Goal: Task Accomplishment & Management: Complete application form

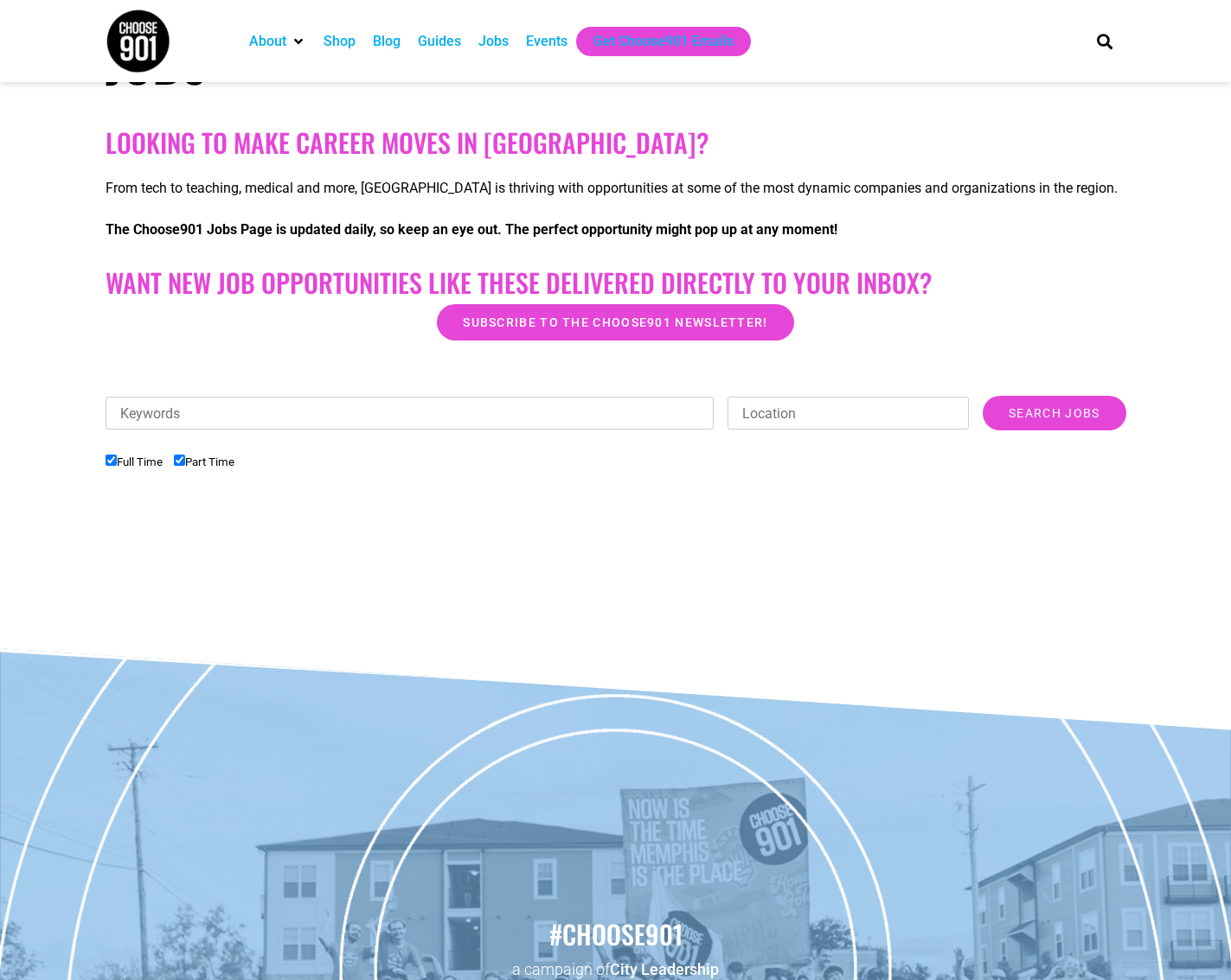
click at [179, 467] on label "Part Time" at bounding box center [205, 462] width 61 height 13
click at [179, 466] on input "Part Time" at bounding box center [179, 460] width 11 height 11
checkbox input "false"
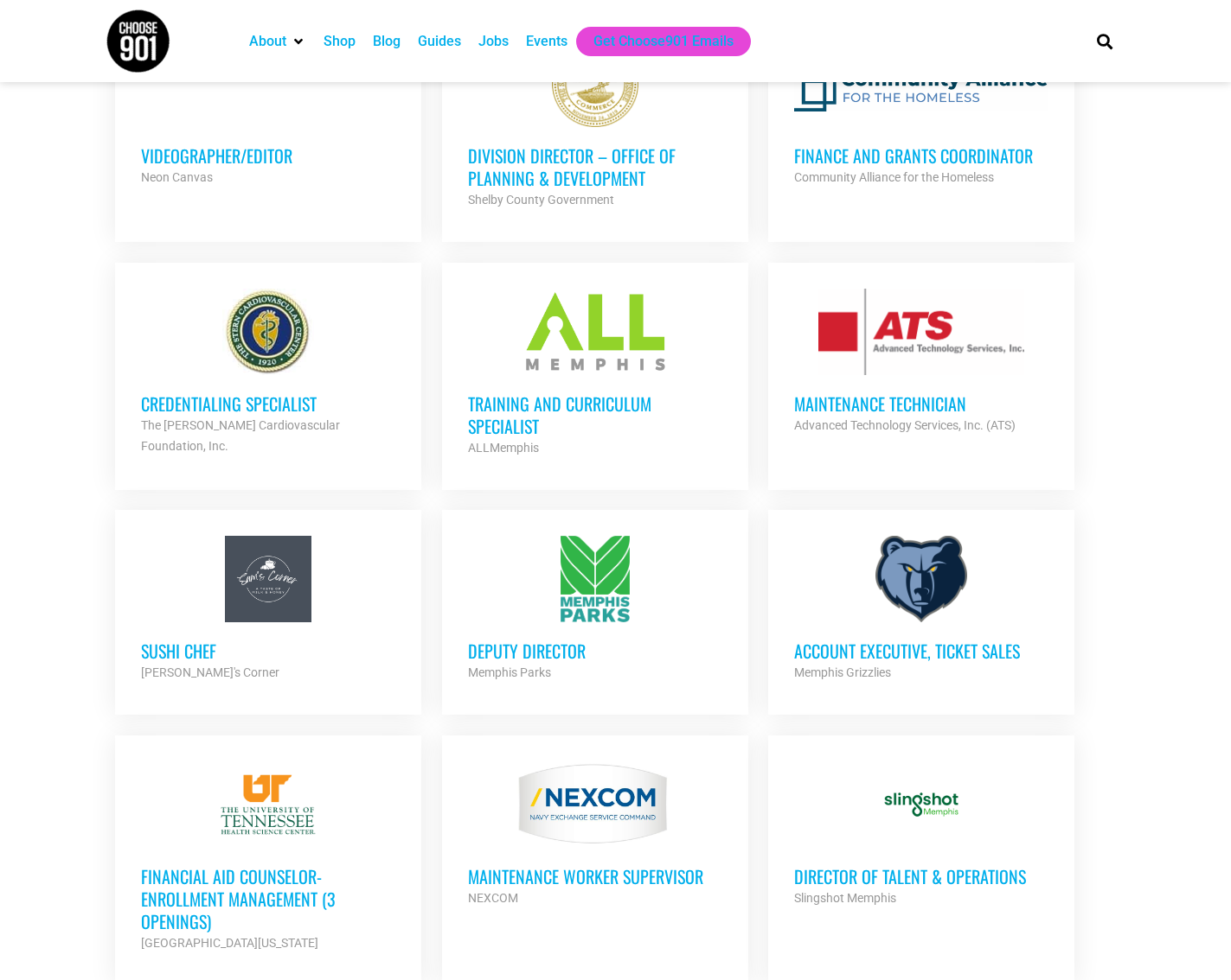
scroll to position [691, 0]
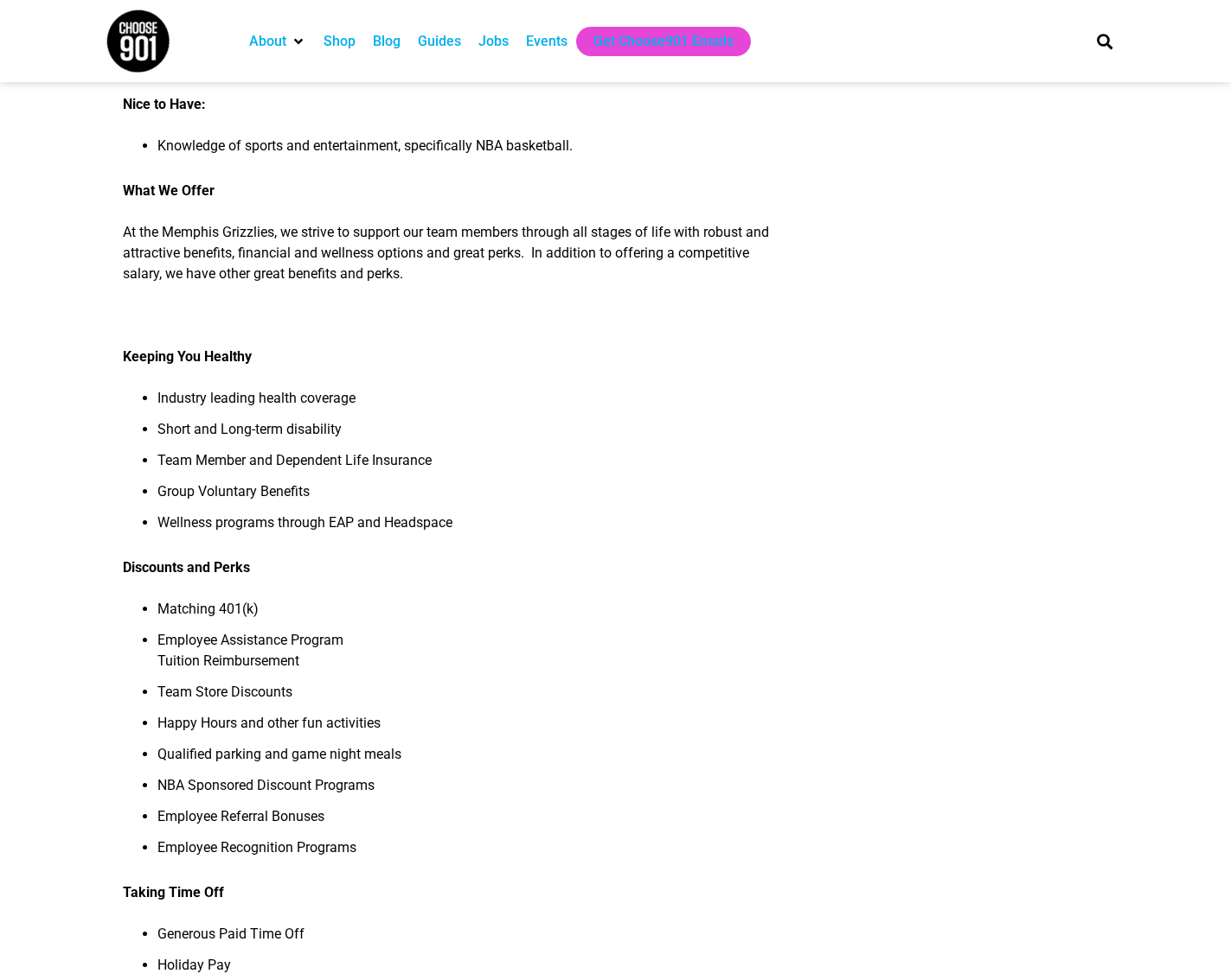
scroll to position [935, 0]
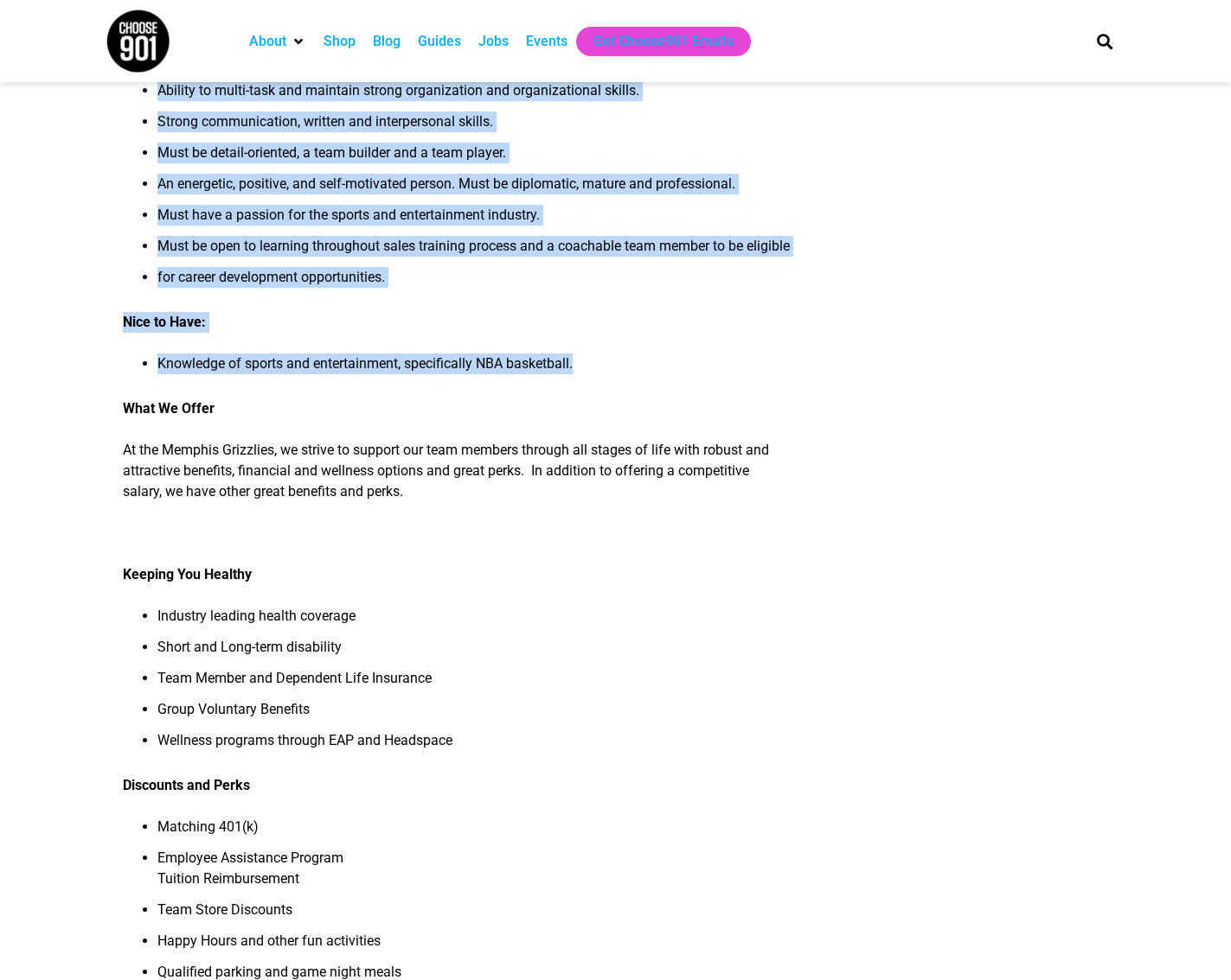
drag, startPoint x: 98, startPoint y: 125, endPoint x: 689, endPoint y: 379, distance: 643.3
click at [689, 379] on article "Account Executive, Ticket Sales As a member of the Ticket Sales and Service Tea…" at bounding box center [616, 384] width 1231 height 2418
copy article "Account Executive, Ticket Sales As a member of the Ticket Sales and Service Tea…"
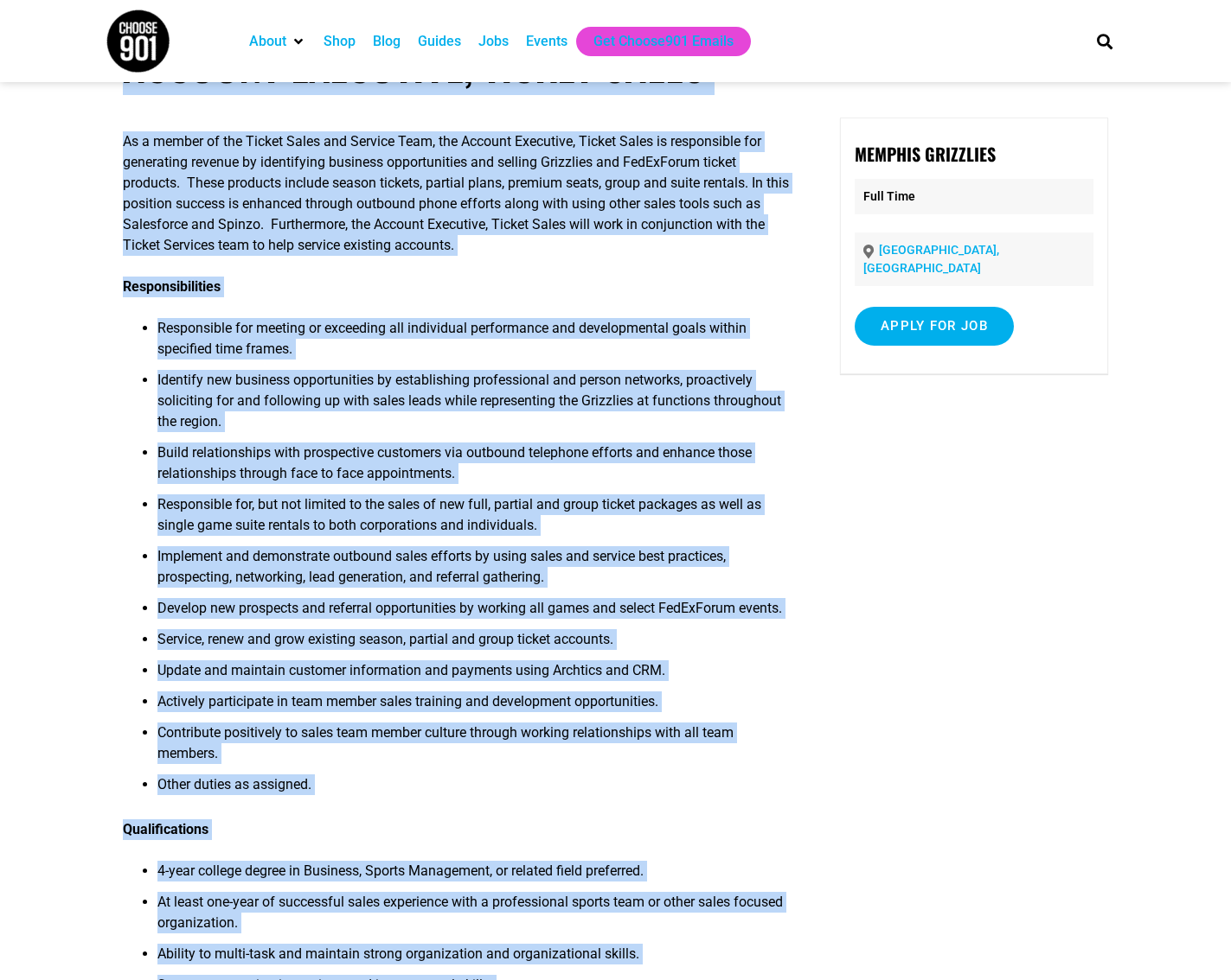
scroll to position [0, 0]
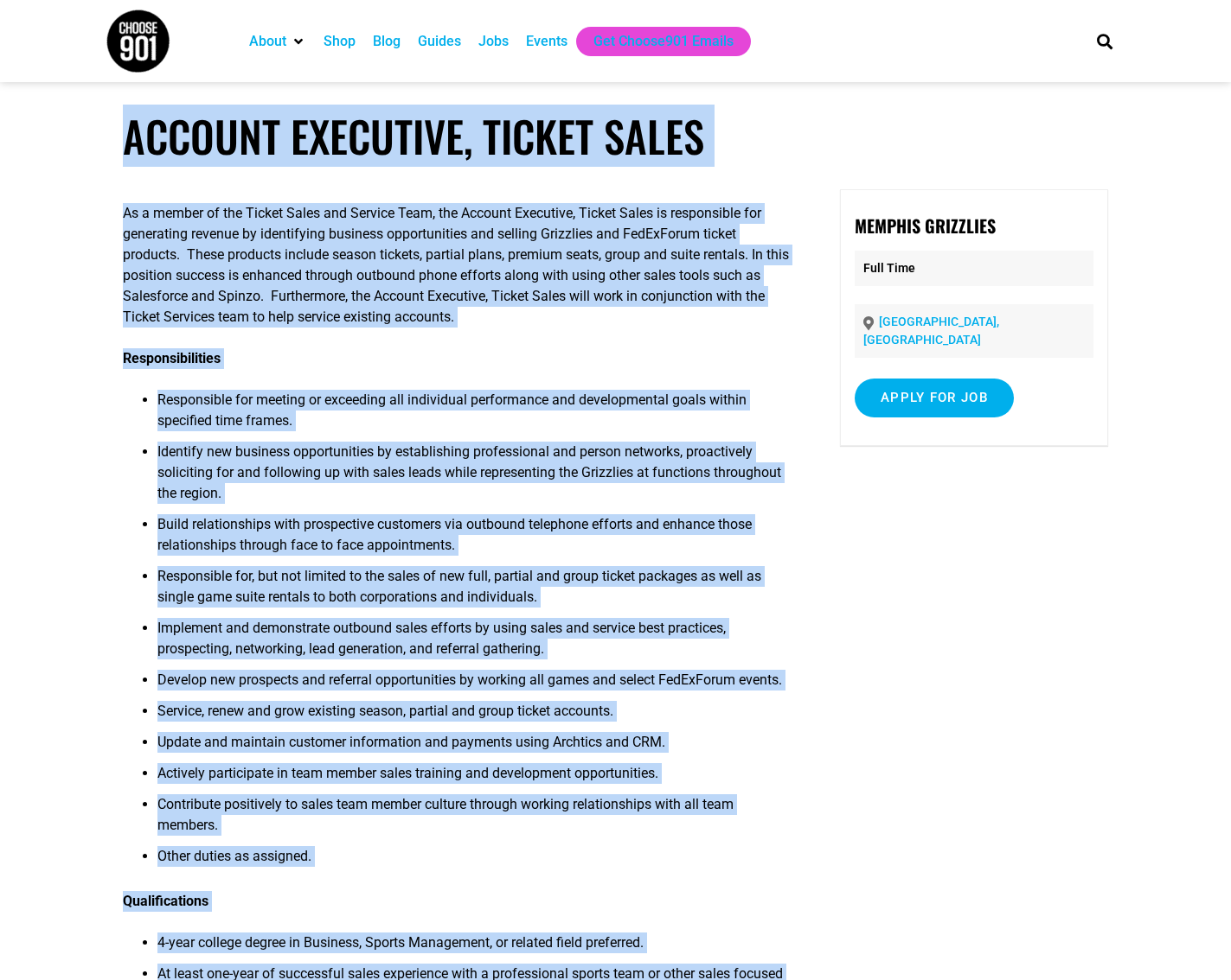
click at [831, 123] on h1 "Account Executive, Ticket Sales" at bounding box center [616, 136] width 984 height 51
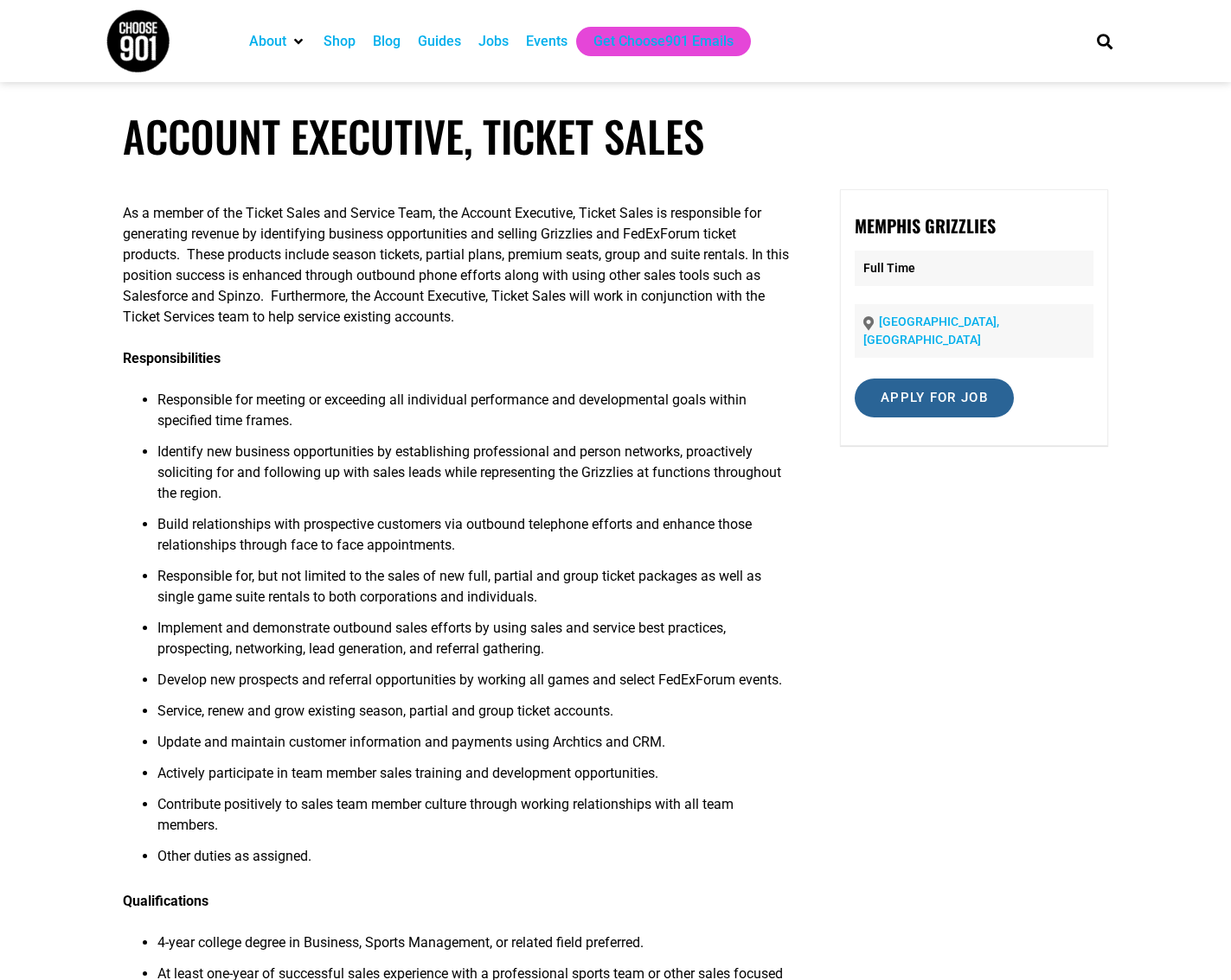
click at [882, 379] on input "Apply for job" at bounding box center [934, 398] width 160 height 39
click at [932, 466] on link "careers-grizzlies.icims.com" at bounding box center [947, 473] width 106 height 17
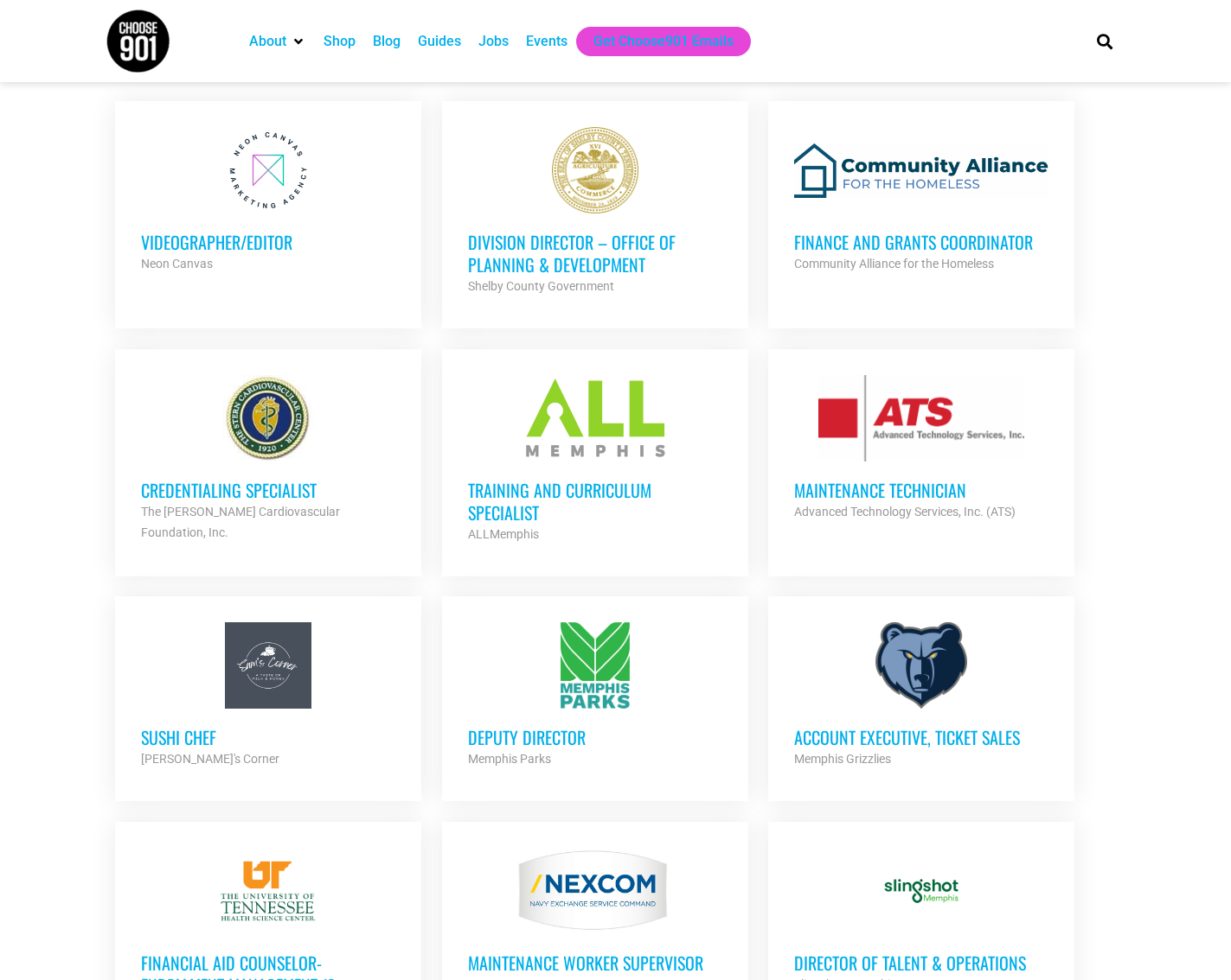
click at [1114, 500] on ul "Videographer/Editor Neon Canvas Partner Org Full Time Division Director – Offic…" at bounding box center [616, 934] width 1021 height 1687
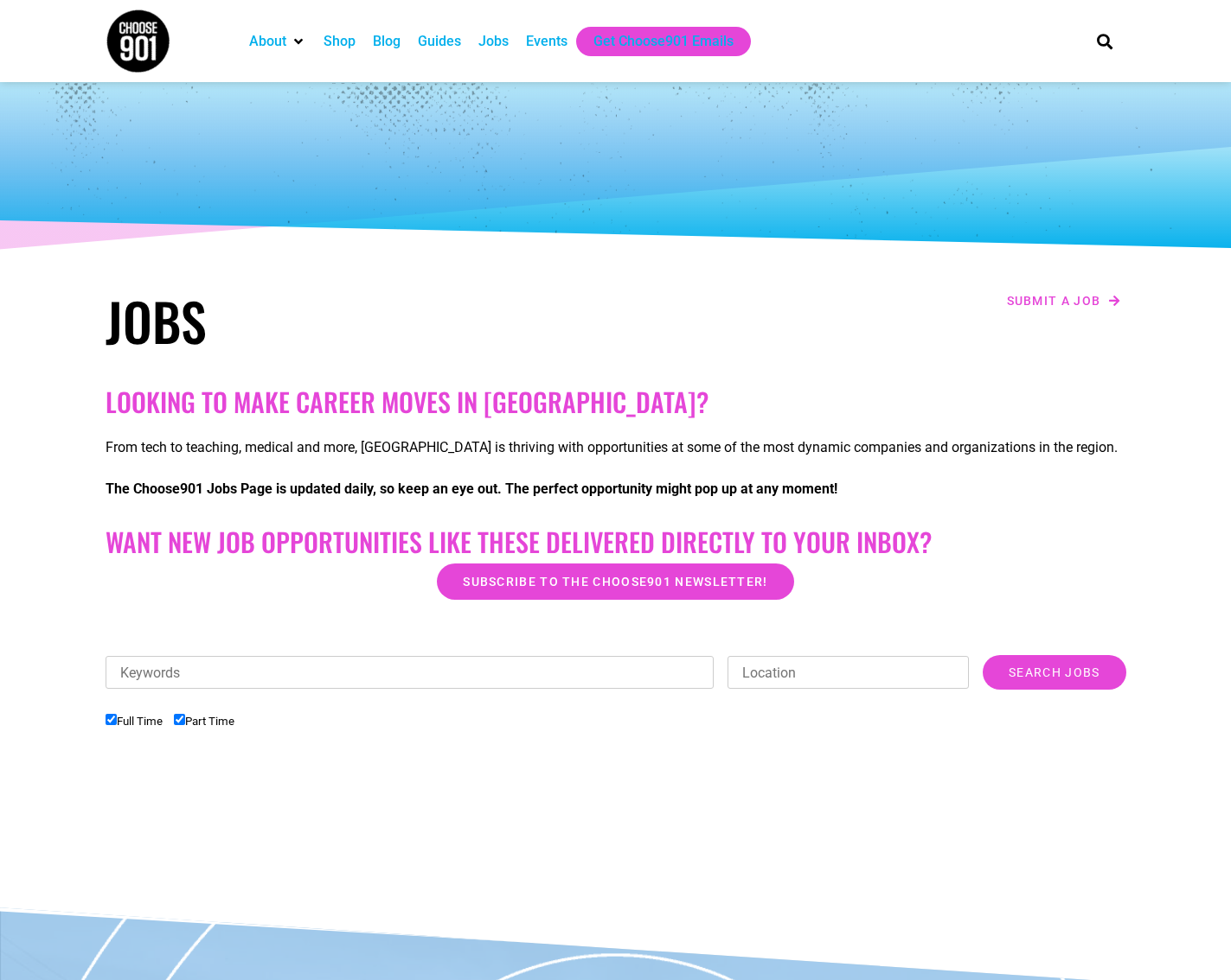
scroll to position [471, 0]
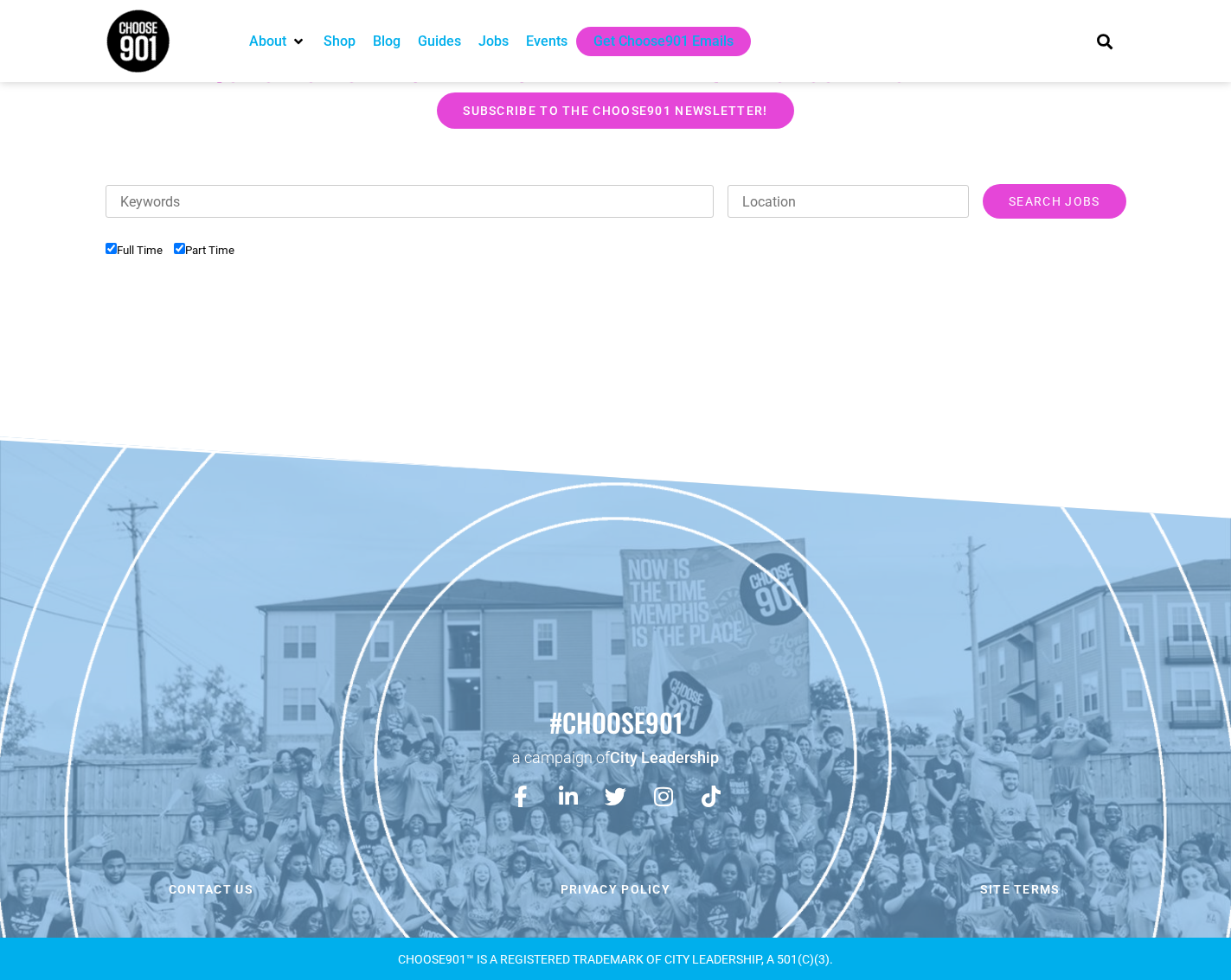
click at [183, 250] on input "Part Time" at bounding box center [179, 247] width 11 height 11
checkbox input "false"
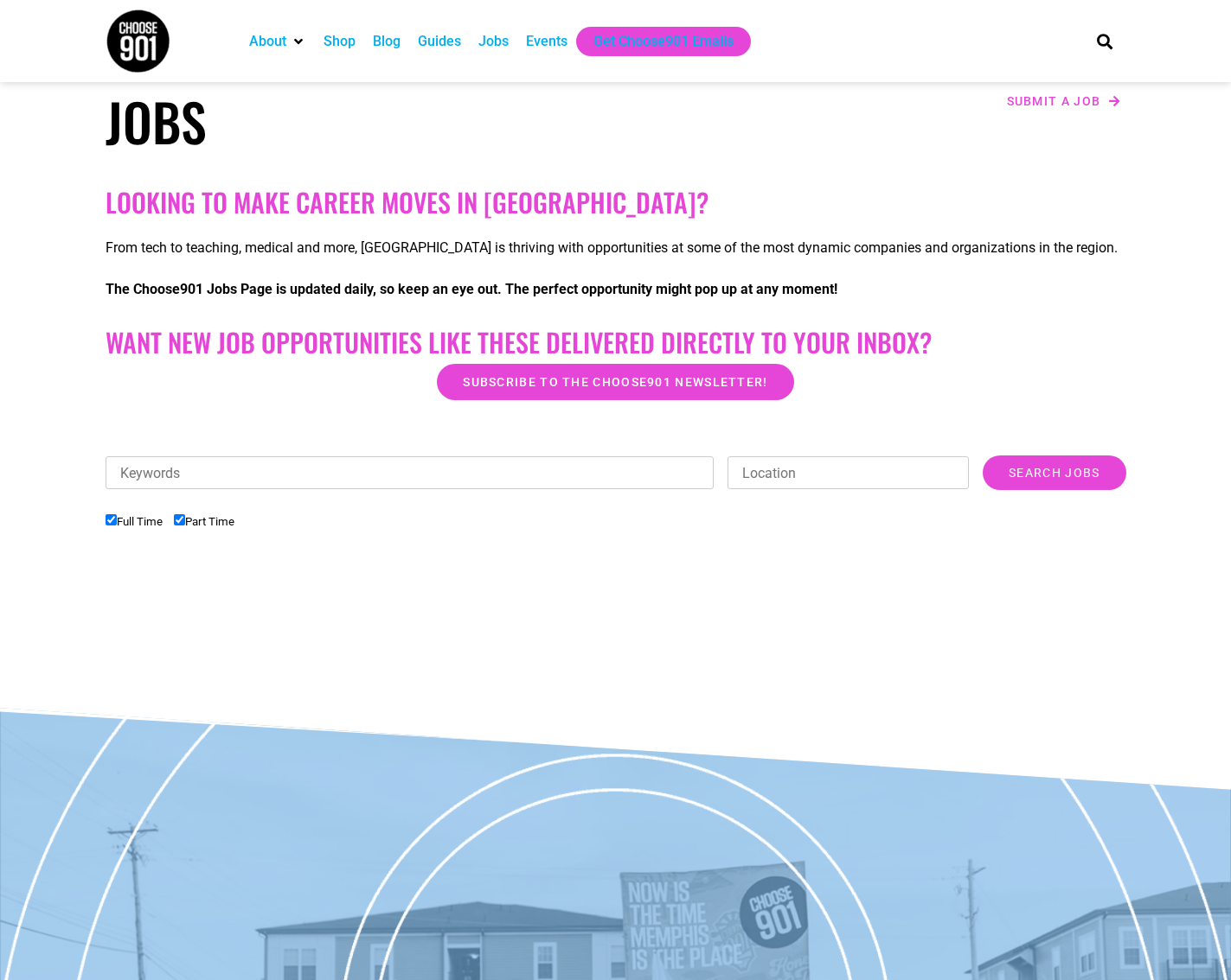
scroll to position [39, 0]
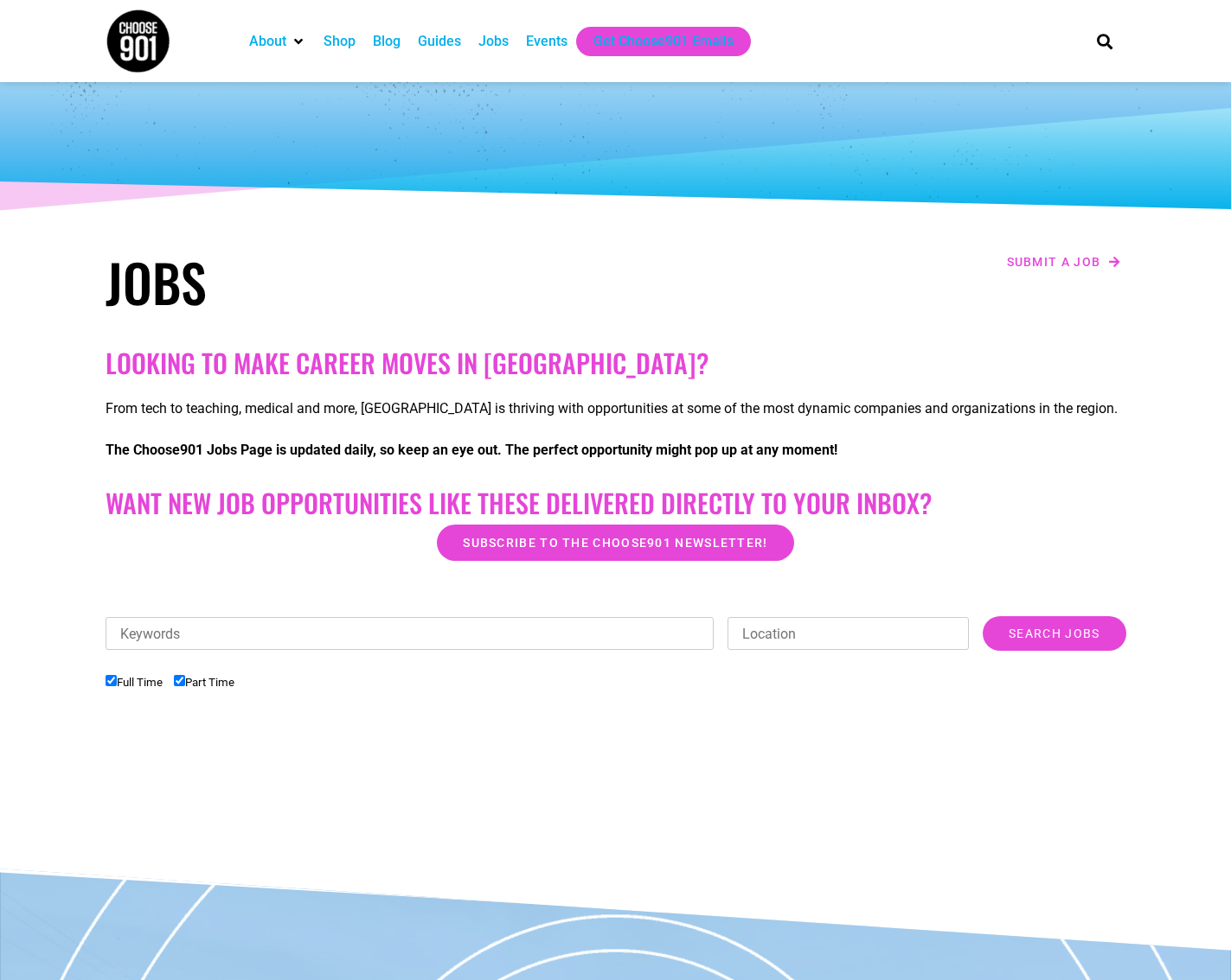
click at [195, 676] on label "Part Time" at bounding box center [205, 682] width 61 height 13
click at [185, 676] on input "Part Time" at bounding box center [179, 680] width 11 height 11
checkbox input "false"
click at [1037, 636] on input "Search Jobs" at bounding box center [1054, 633] width 143 height 34
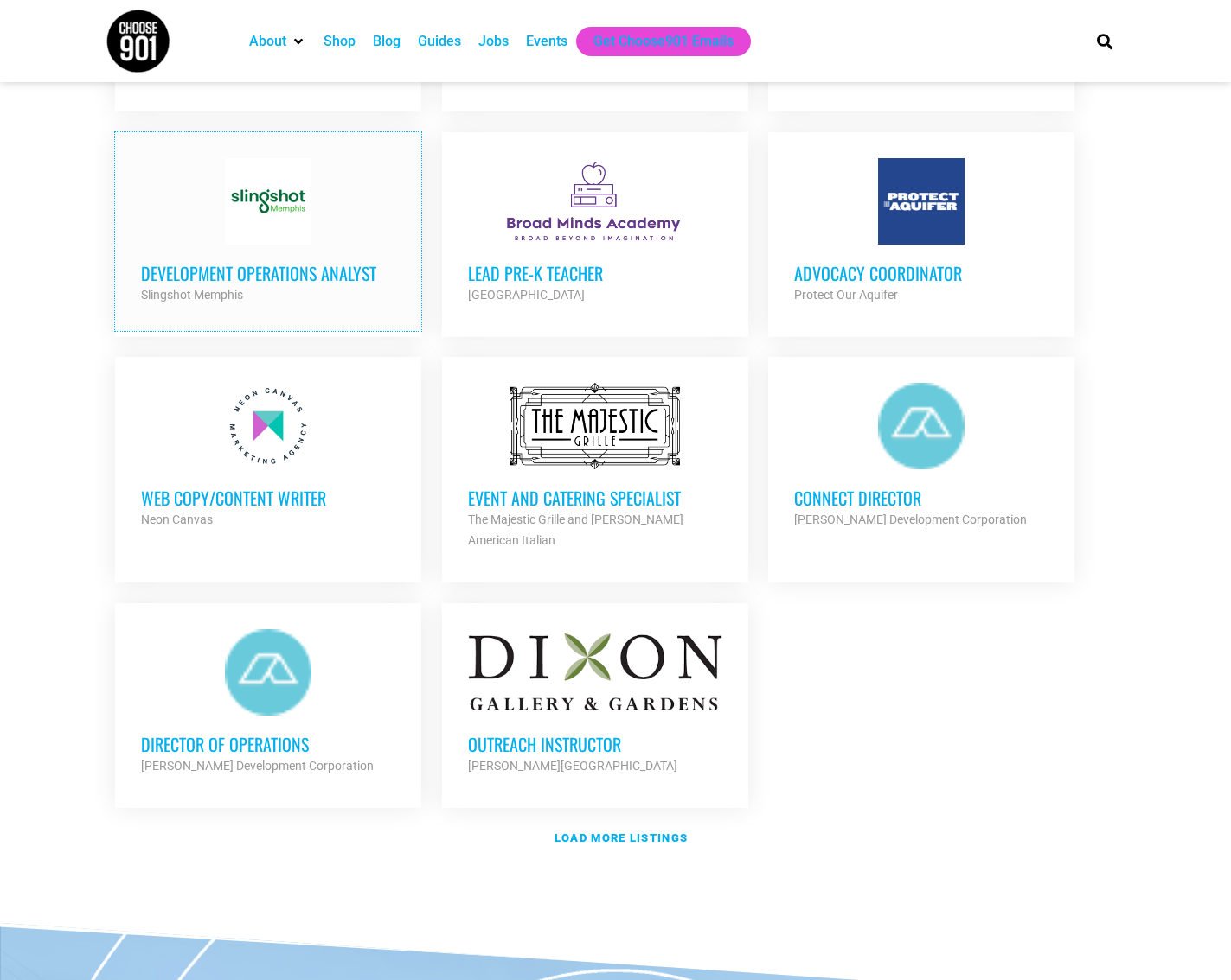
scroll to position [1681, 0]
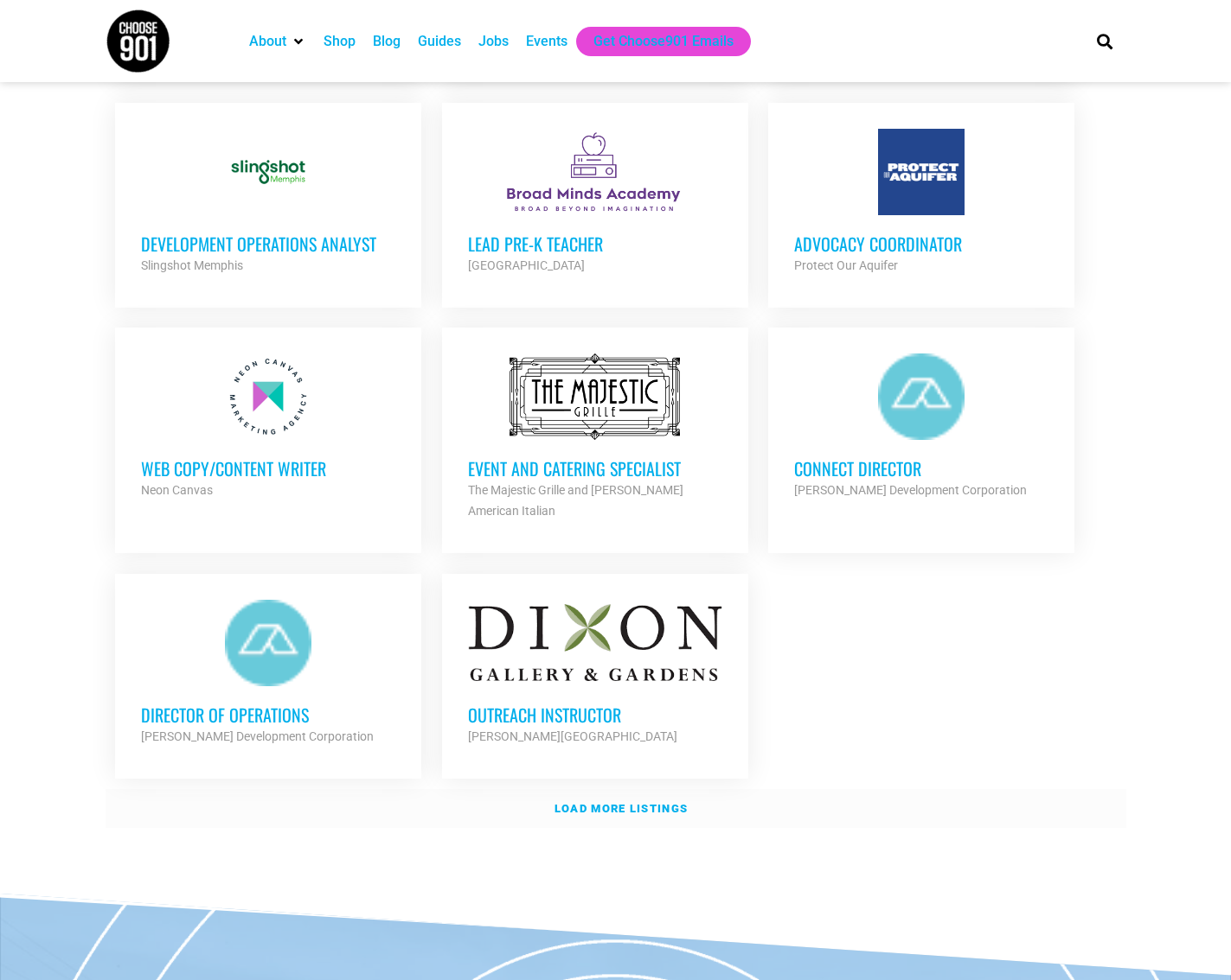
click at [608, 802] on strong "Load more listings" at bounding box center [621, 808] width 133 height 13
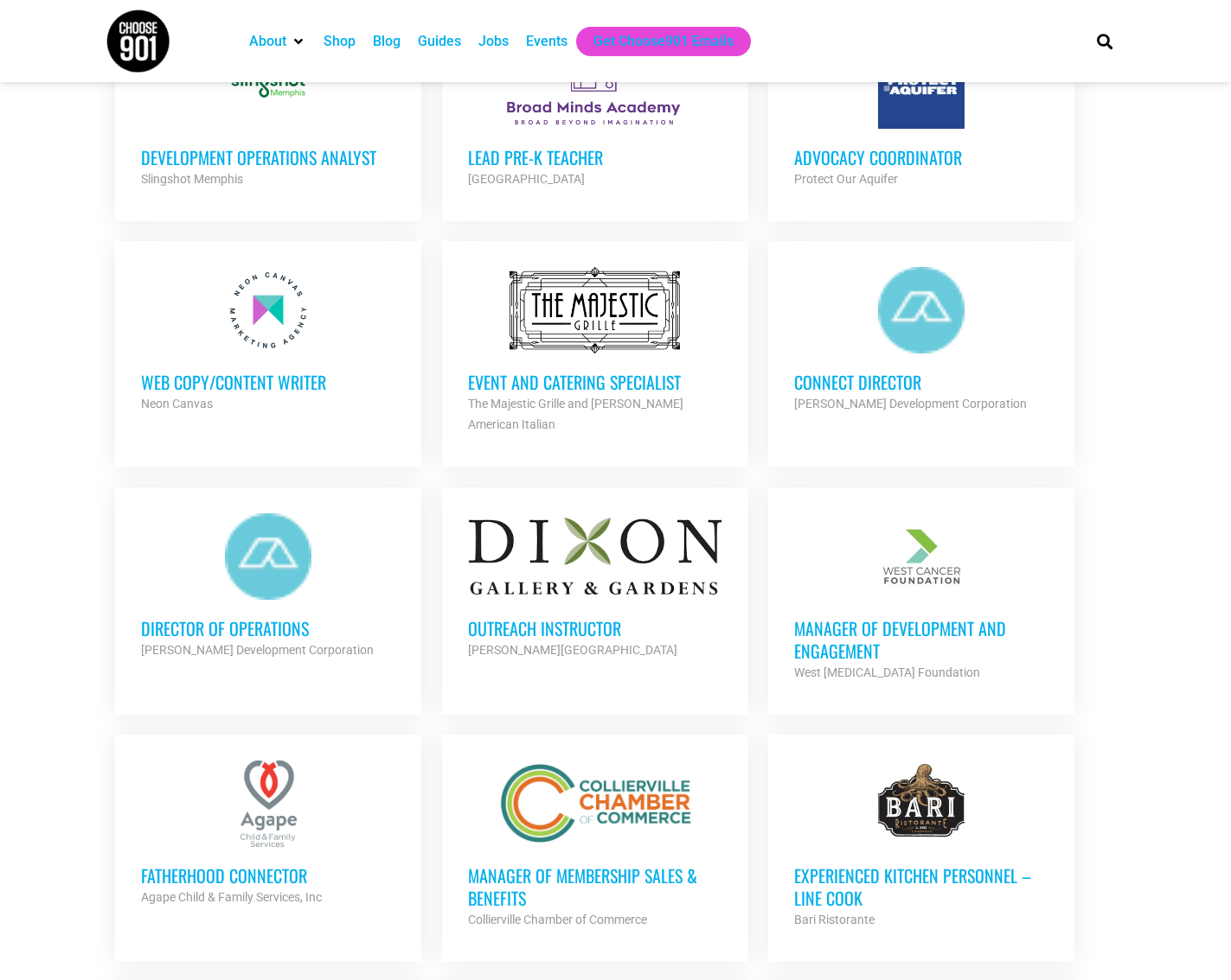
scroll to position [1854, 0]
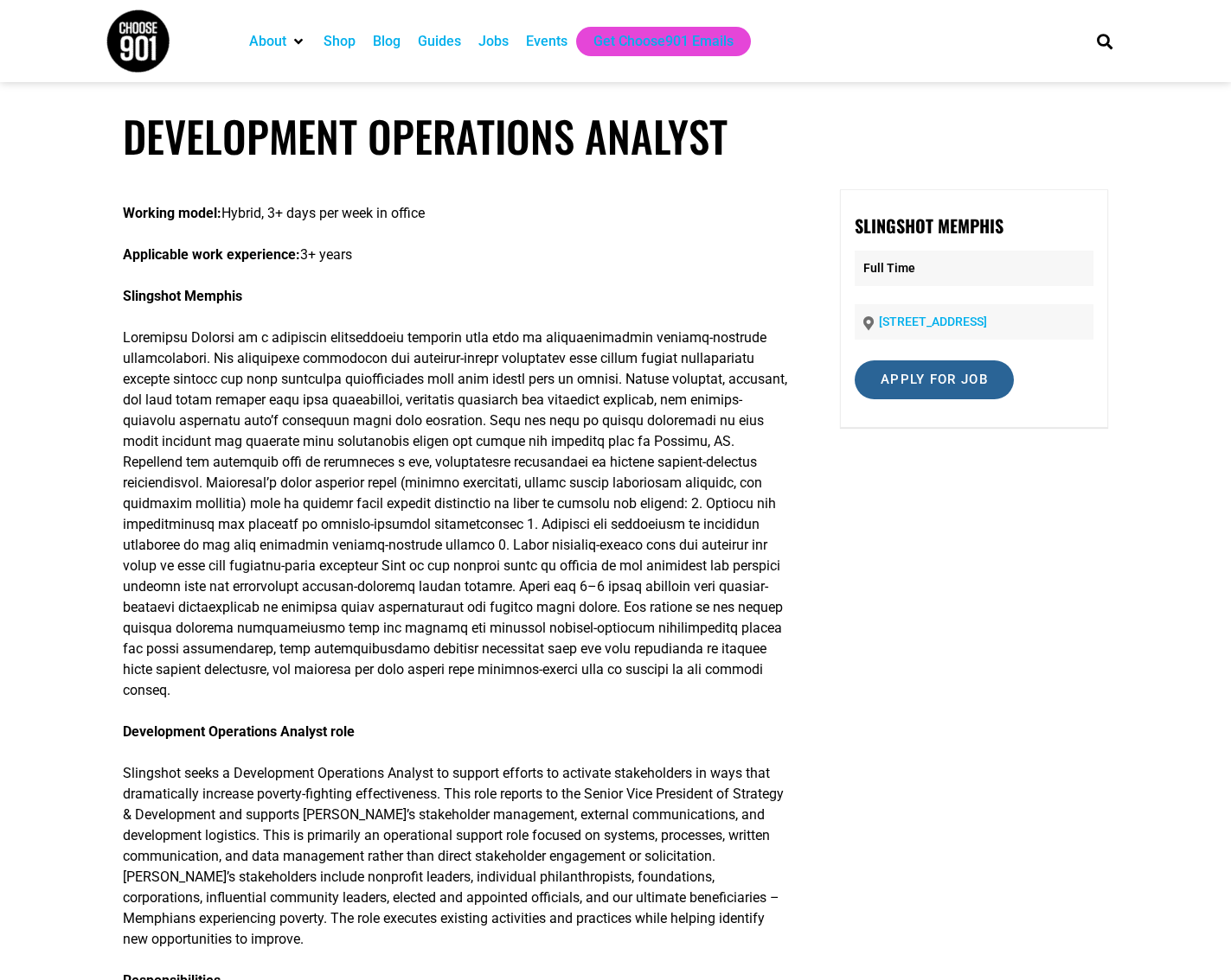
click at [927, 370] on input "Apply for job" at bounding box center [934, 380] width 160 height 39
